Goal: Browse casually: Explore the website without a specific task or goal

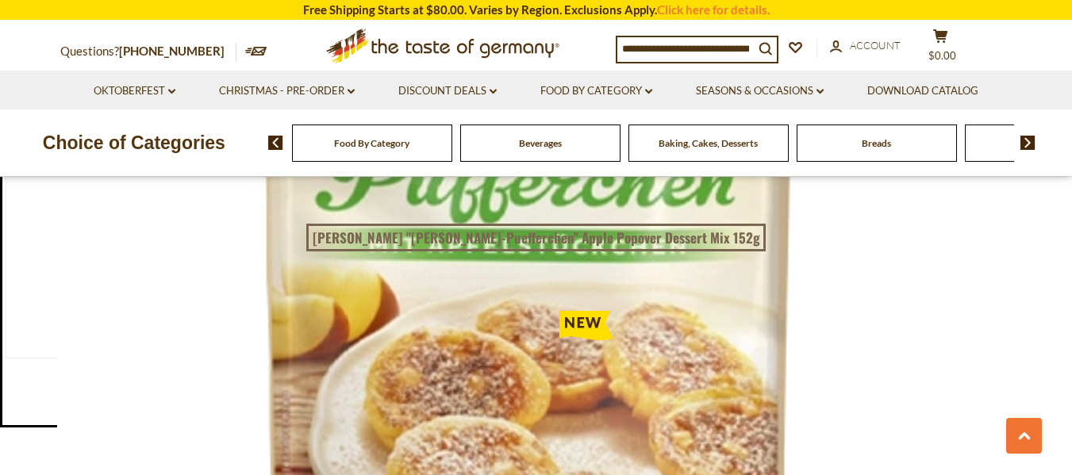
scroll to position [1232, 0]
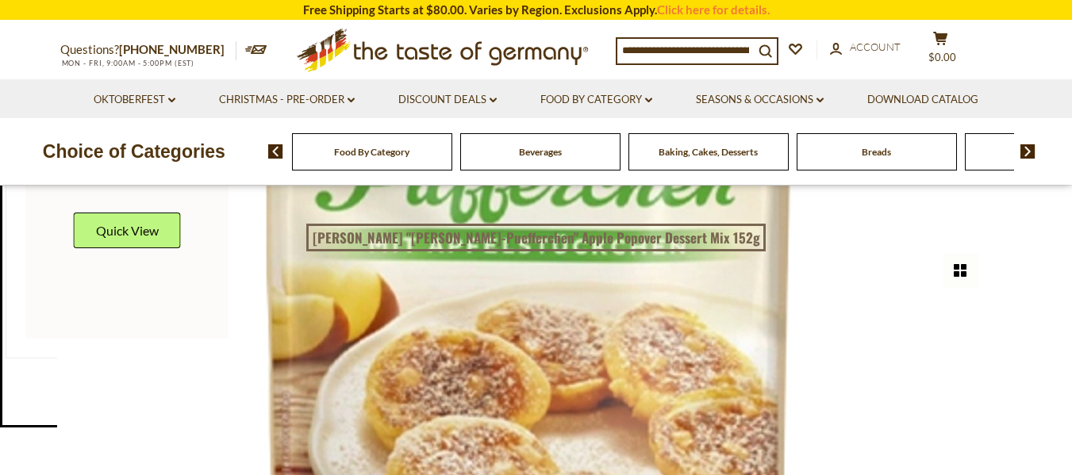
click at [175, 297] on link at bounding box center [126, 236] width 203 height 203
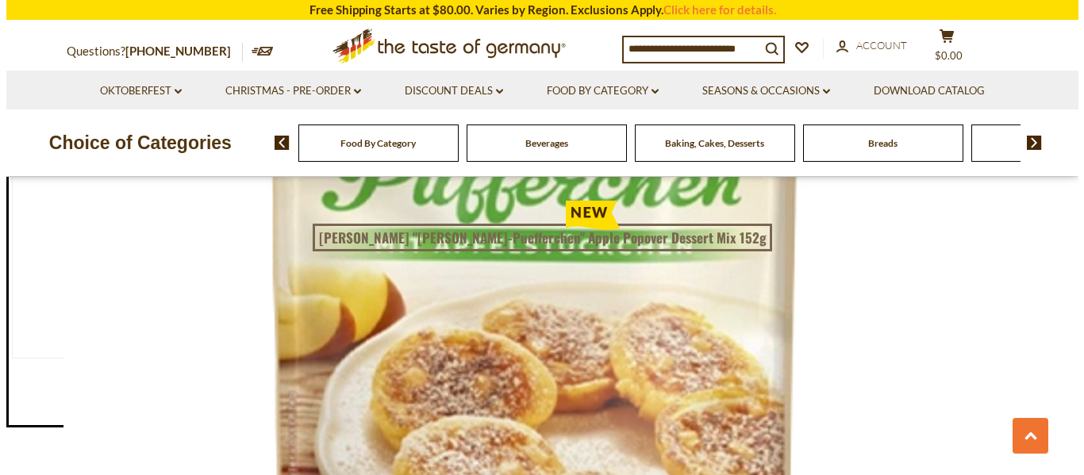
scroll to position [1303, 0]
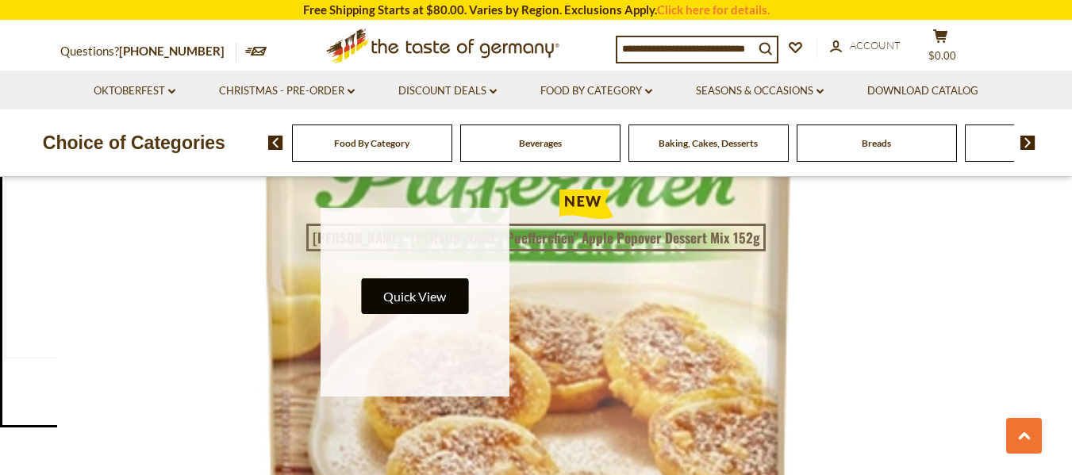
click at [400, 278] on button "Quick View" at bounding box center [414, 296] width 107 height 36
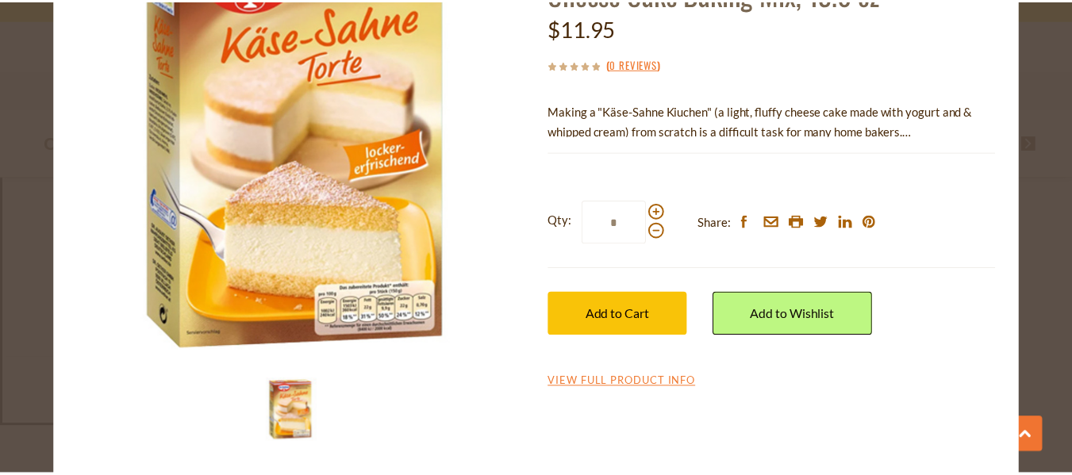
scroll to position [0, 0]
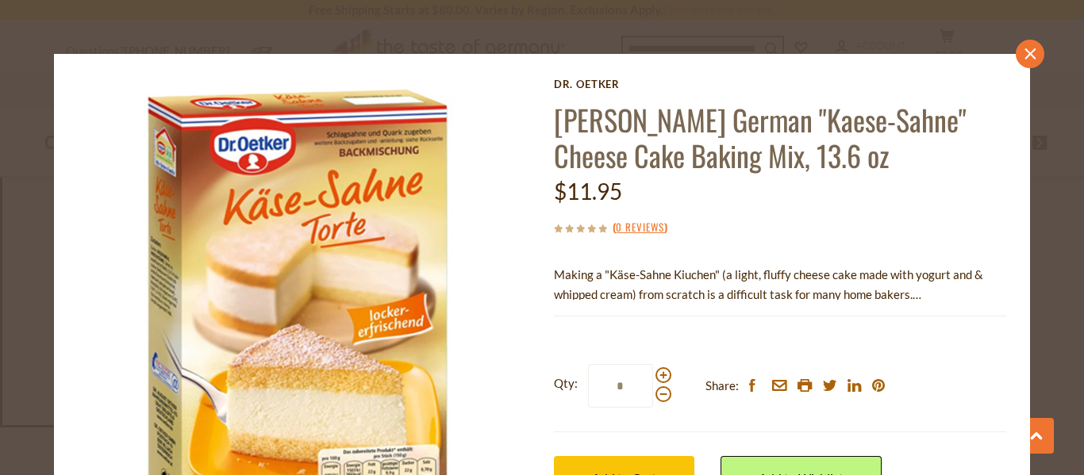
click at [1023, 55] on icon "close" at bounding box center [1029, 54] width 12 height 12
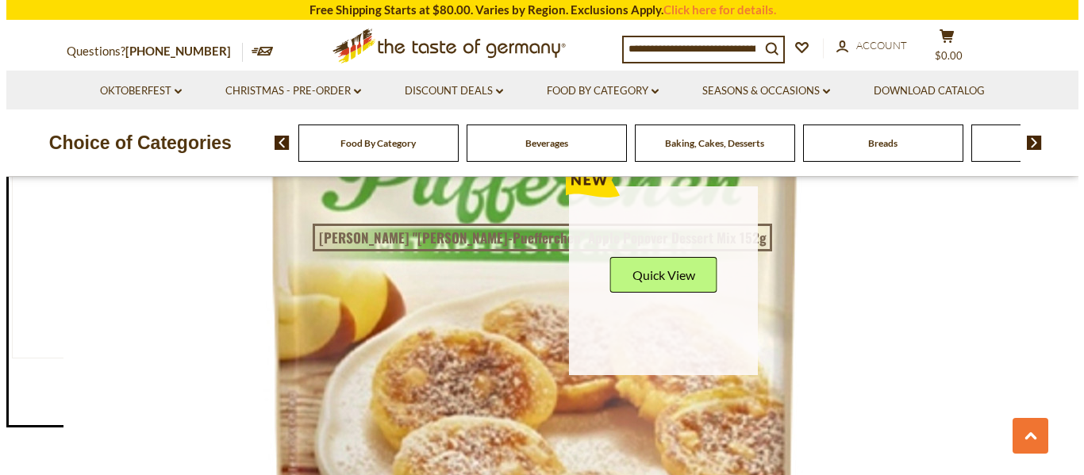
scroll to position [1324, 0]
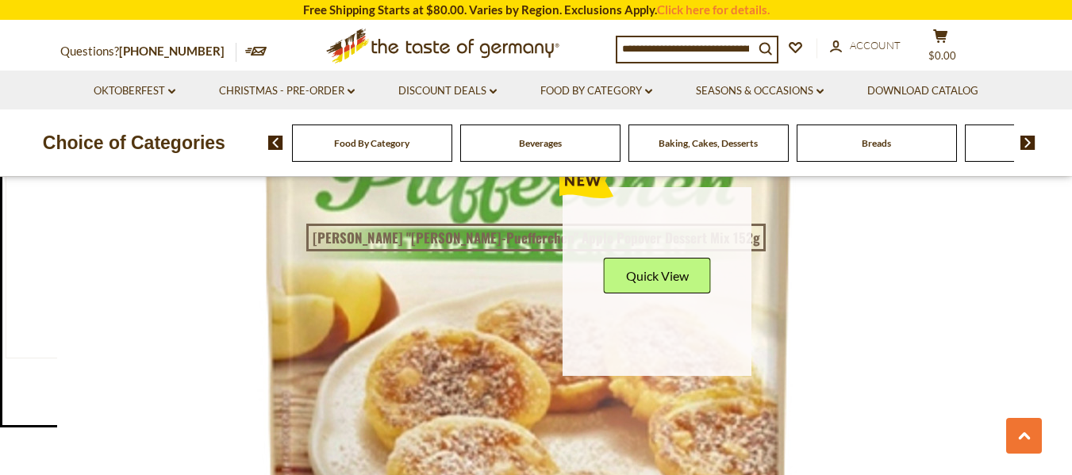
click at [639, 267] on button "Quick View" at bounding box center [657, 276] width 107 height 36
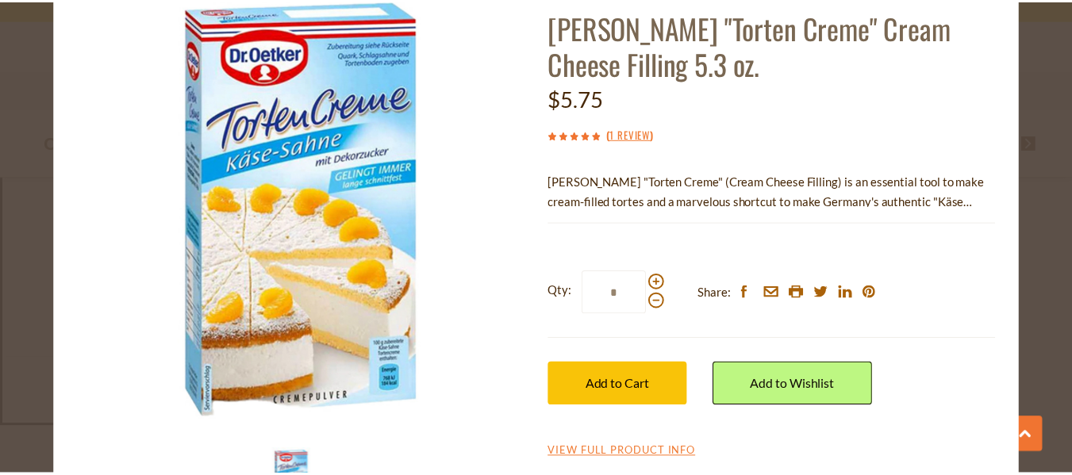
scroll to position [0, 0]
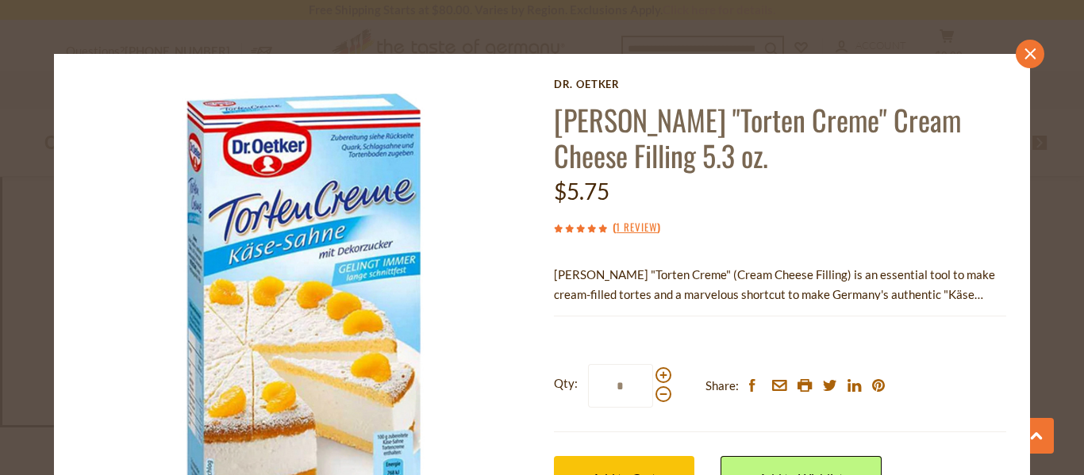
click at [1023, 55] on icon "close" at bounding box center [1029, 54] width 12 height 12
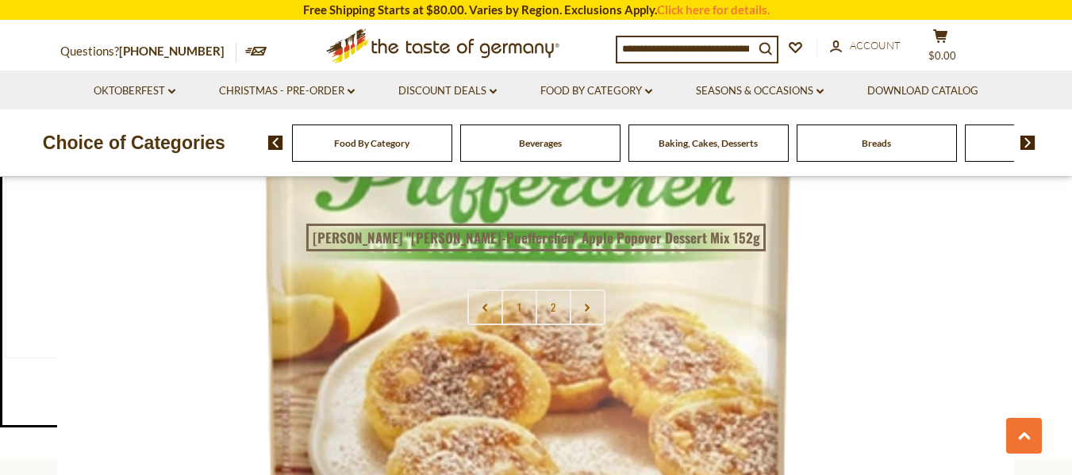
scroll to position [3205, 0]
click at [551, 289] on link "2" at bounding box center [553, 307] width 36 height 36
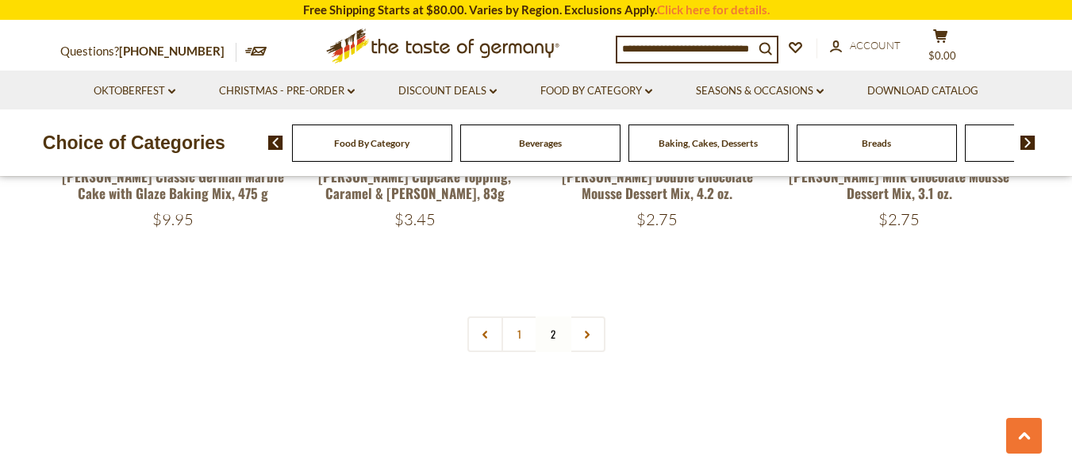
scroll to position [3541, 0]
